Goal: Transaction & Acquisition: Purchase product/service

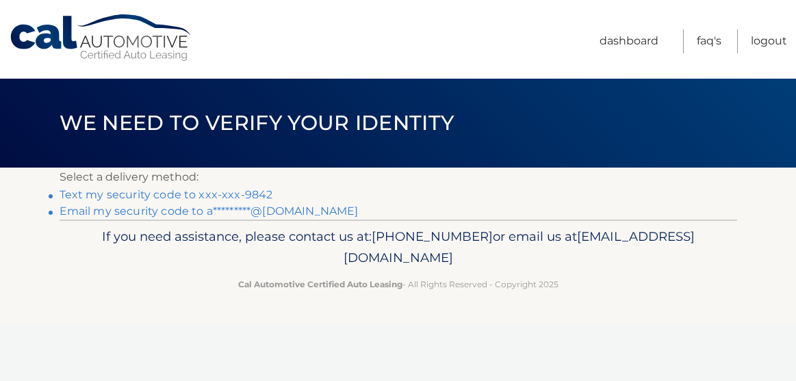
click at [265, 194] on link "Text my security code to xxx-xxx-9842" at bounding box center [166, 194] width 213 height 13
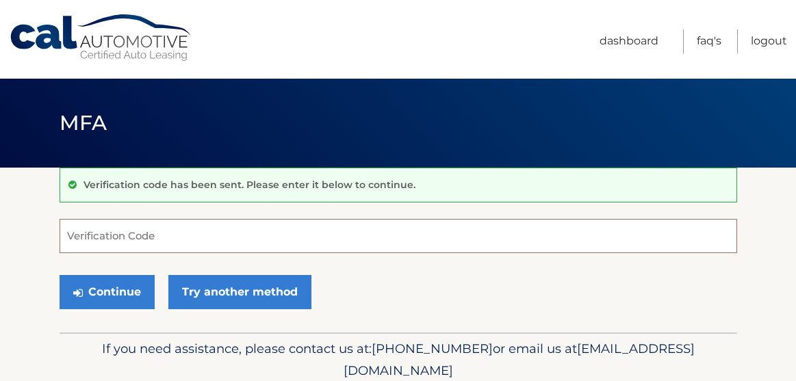
click at [249, 229] on input "Verification Code" at bounding box center [398, 236] width 677 height 34
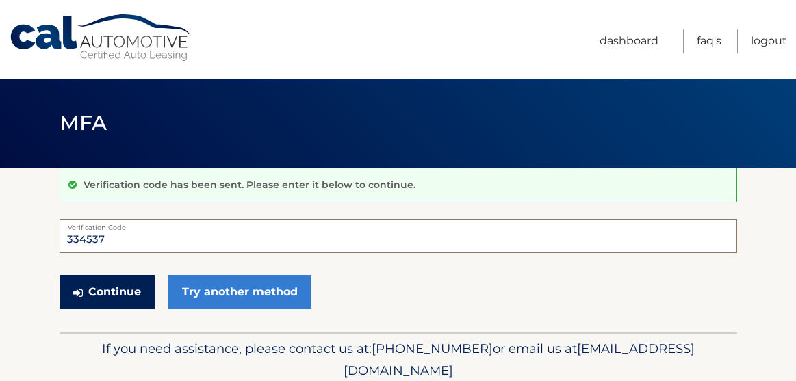
type input "334537"
click at [109, 303] on button "Continue" at bounding box center [107, 292] width 95 height 34
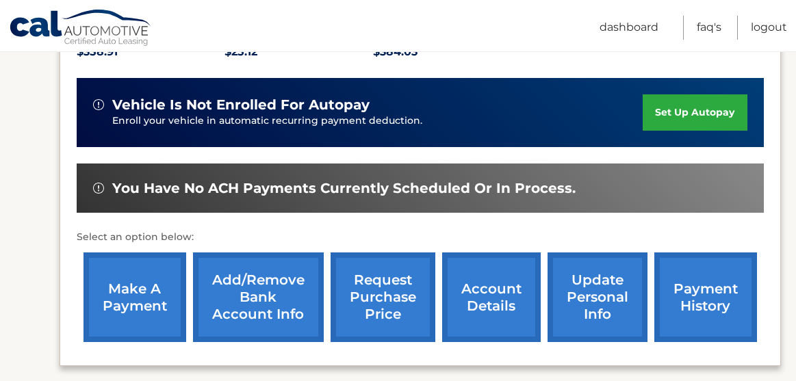
scroll to position [323, 0]
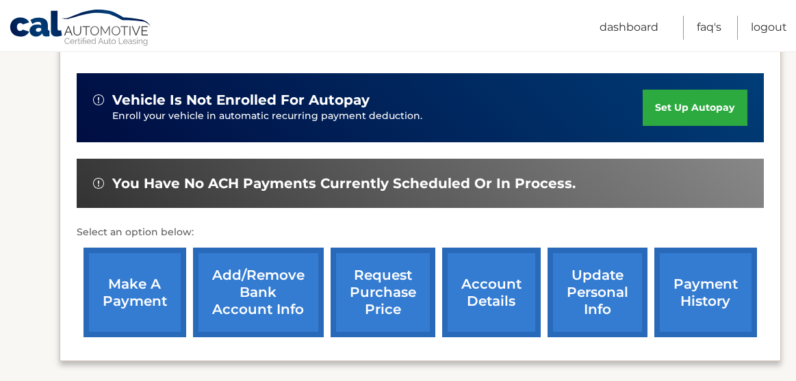
click at [146, 285] on link "make a payment" at bounding box center [134, 293] width 103 height 90
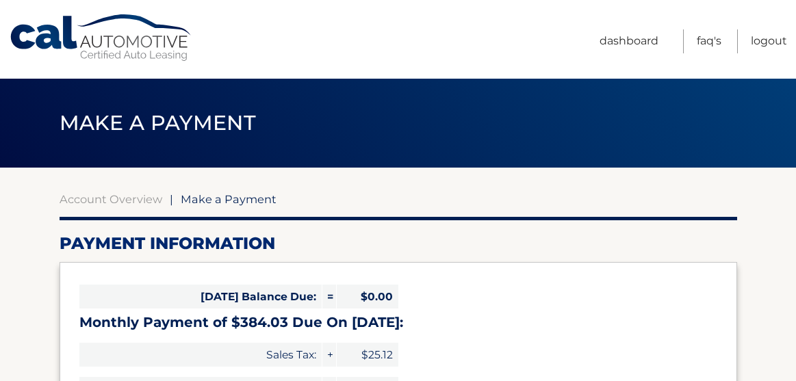
select select "YmQyODgyYWItZWI2Yy00YzQ3LWJmODQtZGVkN2U4NWY4ZWIx"
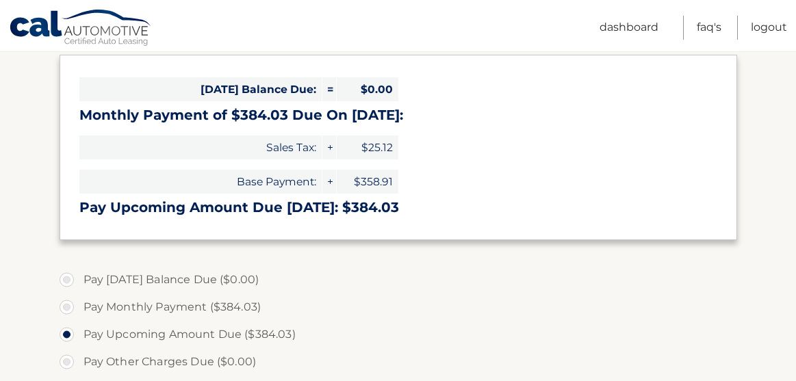
scroll to position [209, 0]
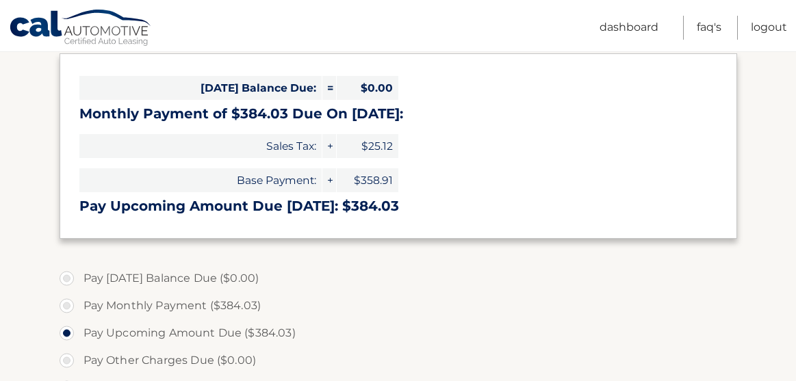
click at [73, 305] on label "Pay Monthly Payment ($384.03)" at bounding box center [398, 305] width 677 height 27
click at [73, 305] on input "Pay Monthly Payment ($384.03)" at bounding box center [72, 303] width 14 height 22
radio input "true"
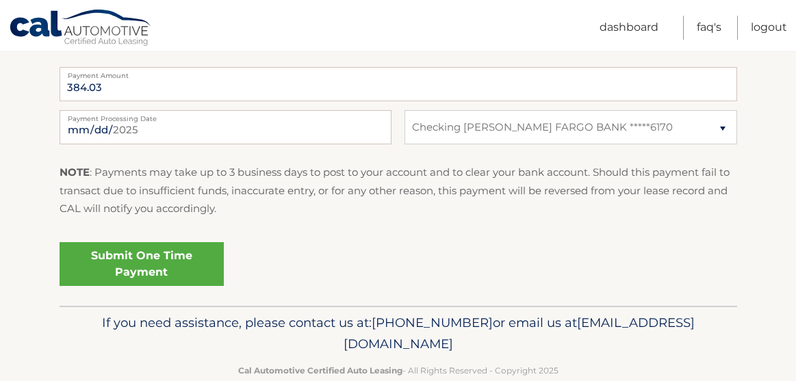
scroll to position [595, 0]
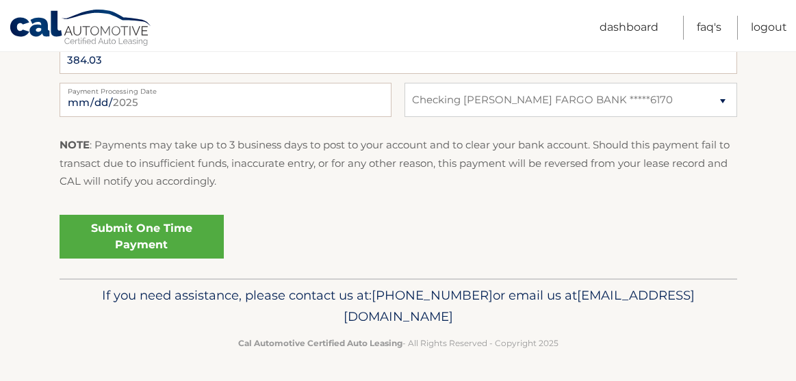
click at [152, 227] on link "Submit One Time Payment" at bounding box center [142, 237] width 164 height 44
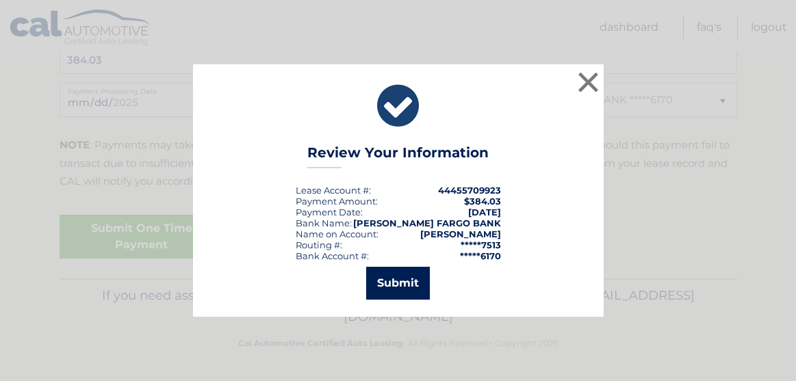
click at [412, 287] on button "Submit" at bounding box center [398, 283] width 64 height 33
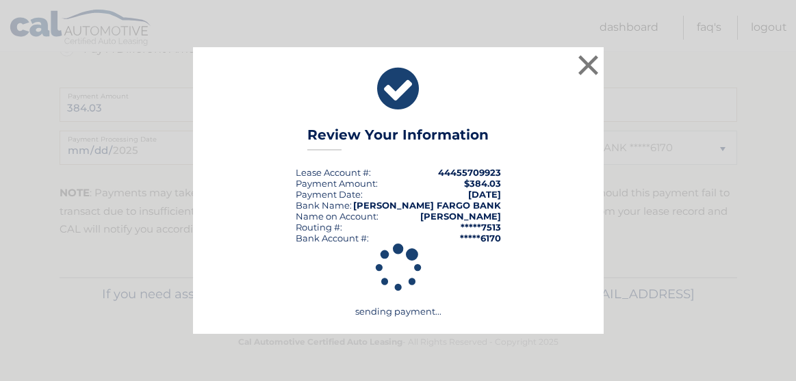
scroll to position [547, 0]
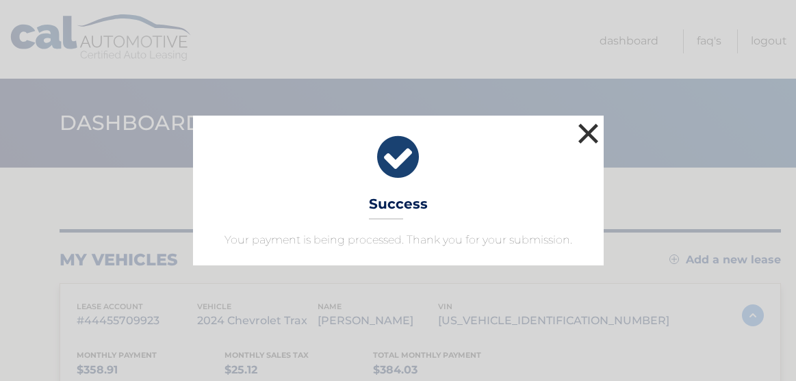
click at [593, 137] on button "×" at bounding box center [588, 133] width 27 height 27
